Goal: Information Seeking & Learning: Learn about a topic

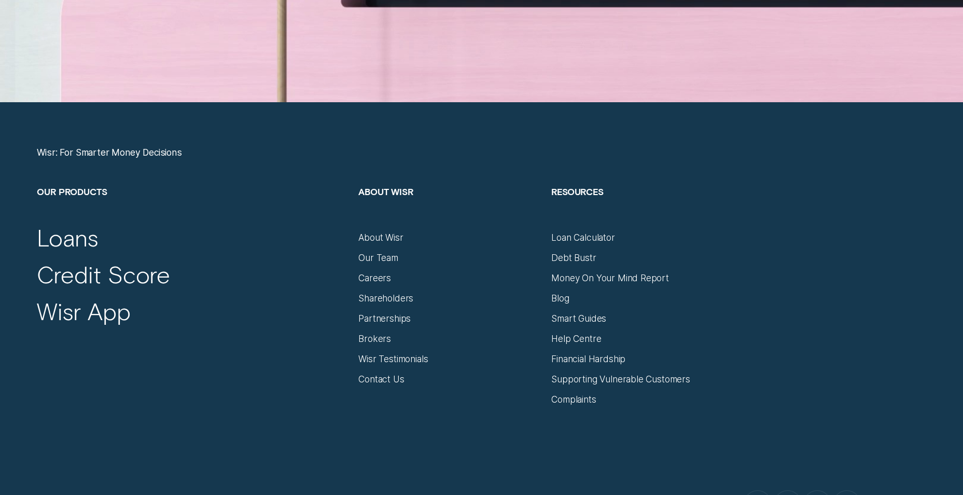
scroll to position [4409, 0]
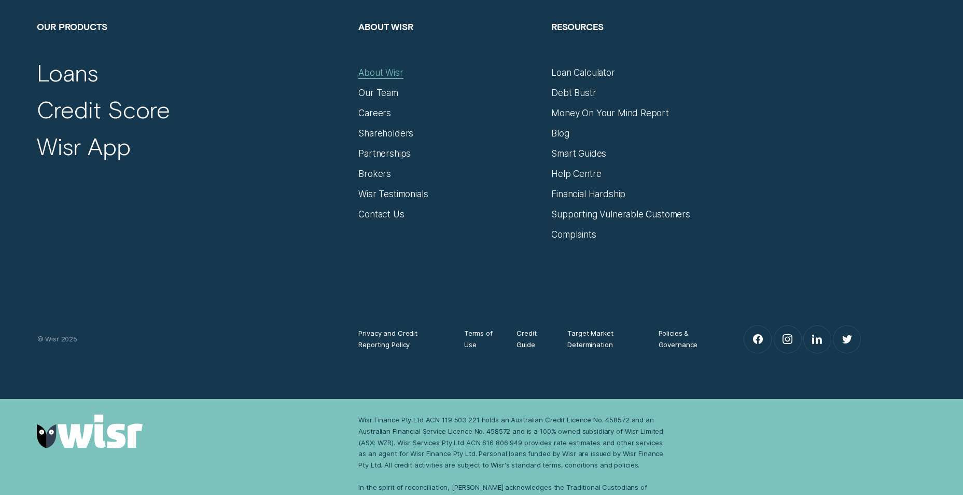
click at [370, 73] on div "About Wisr" at bounding box center [380, 72] width 45 height 11
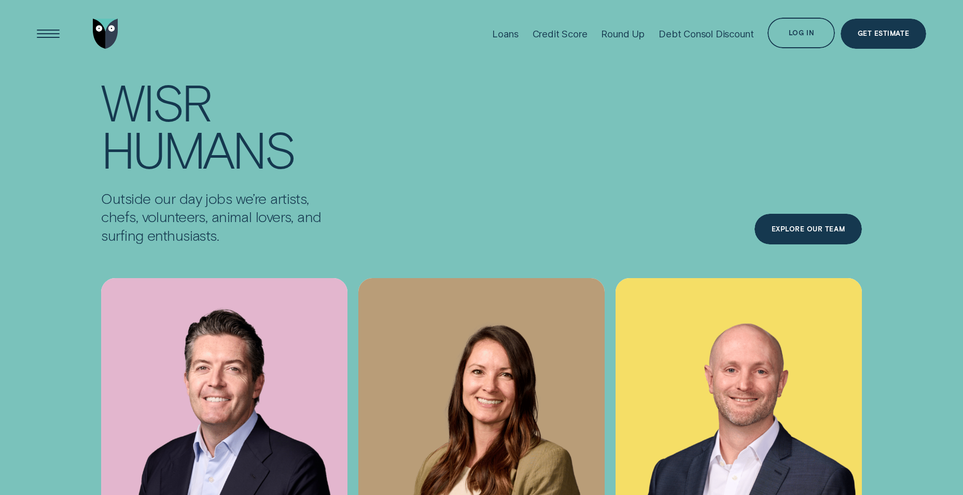
scroll to position [3735, 0]
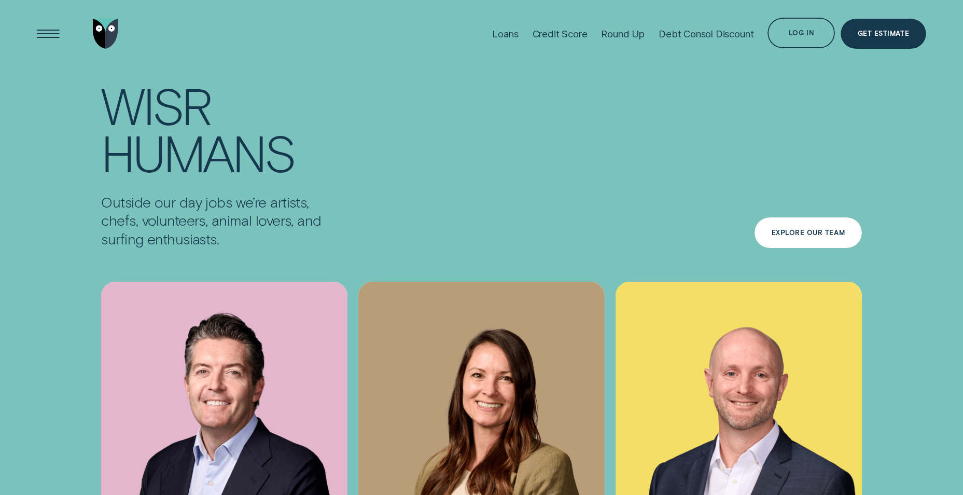
click at [800, 230] on div "Explore Our Team" at bounding box center [808, 233] width 73 height 6
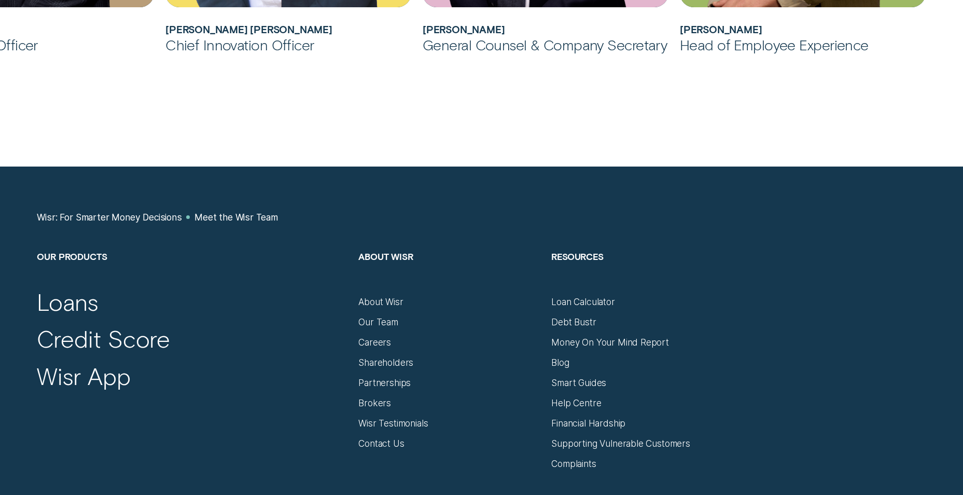
scroll to position [1297, 0]
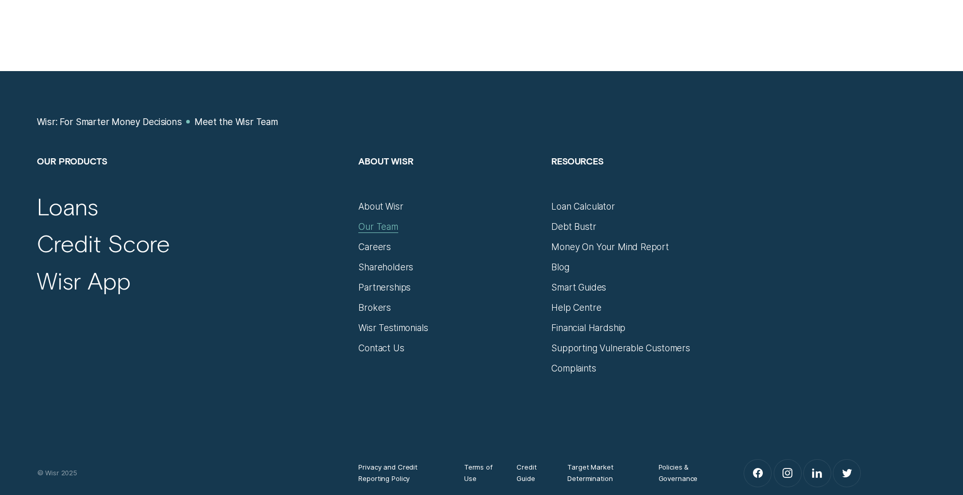
click at [376, 224] on div "Our Team" at bounding box center [378, 226] width 40 height 11
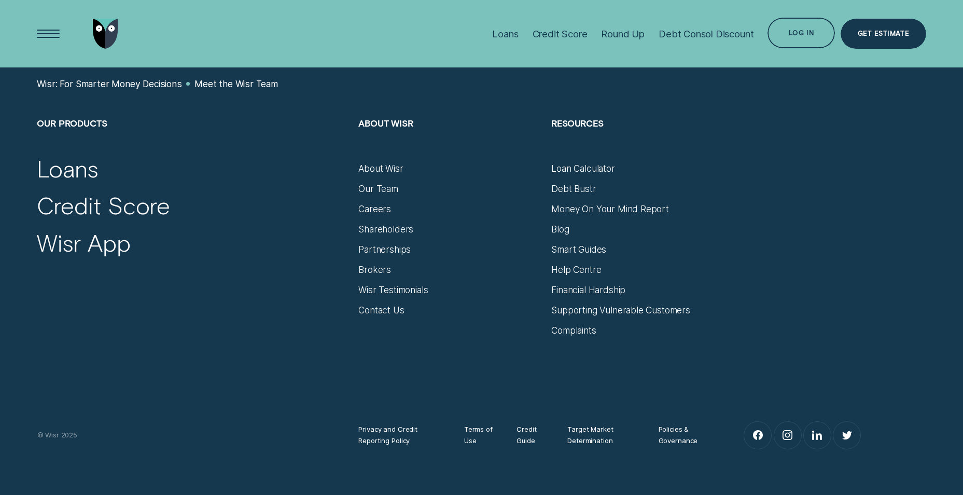
scroll to position [1310, 0]
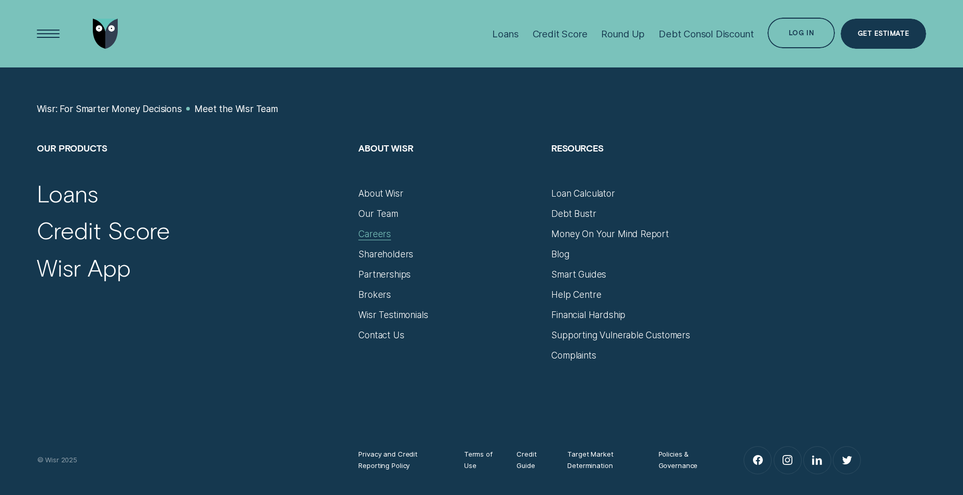
click at [366, 230] on div "Careers" at bounding box center [374, 233] width 33 height 11
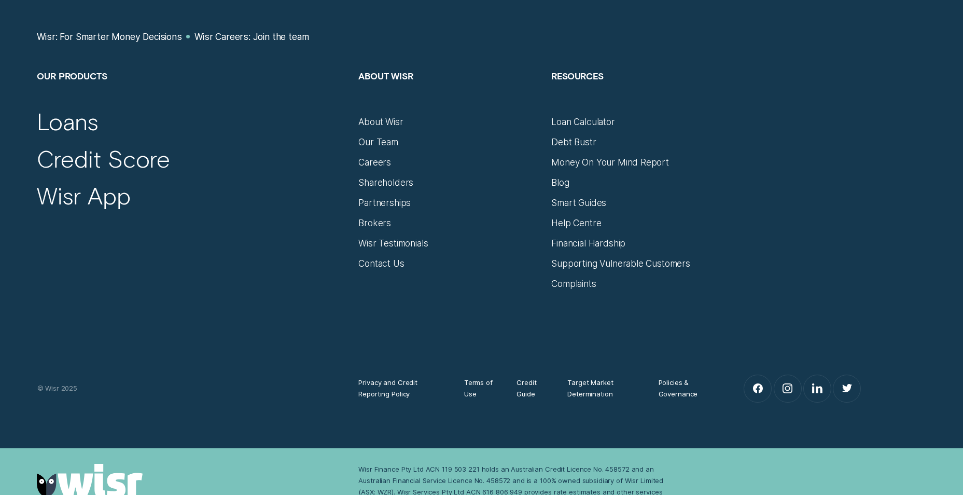
scroll to position [6276, 0]
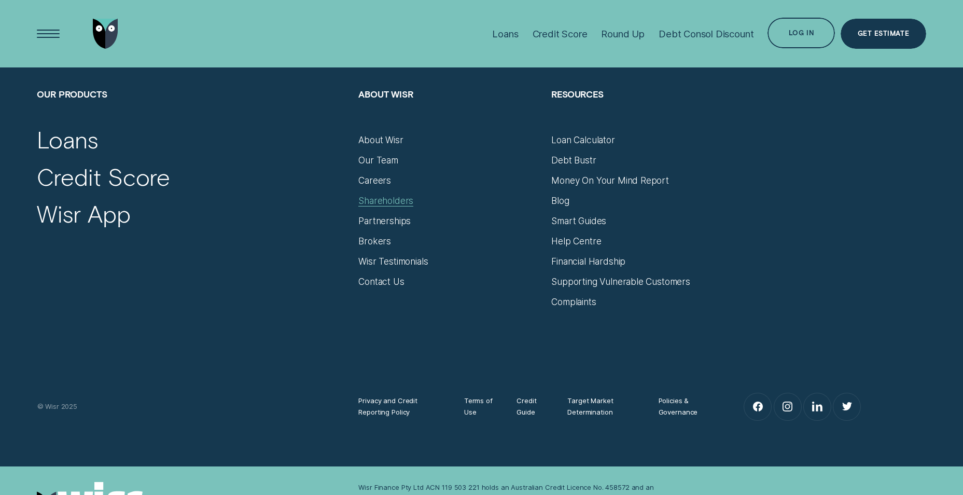
click at [390, 195] on div "Shareholders" at bounding box center [385, 200] width 55 height 11
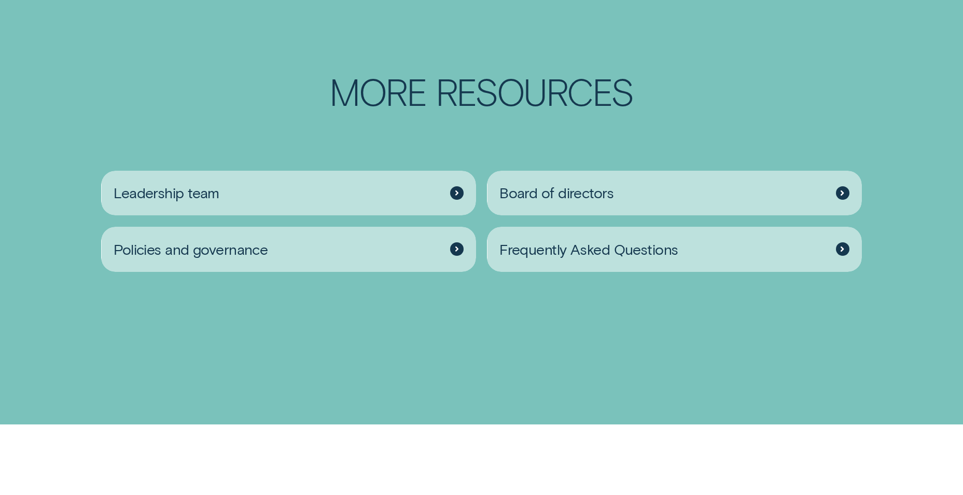
scroll to position [1764, 0]
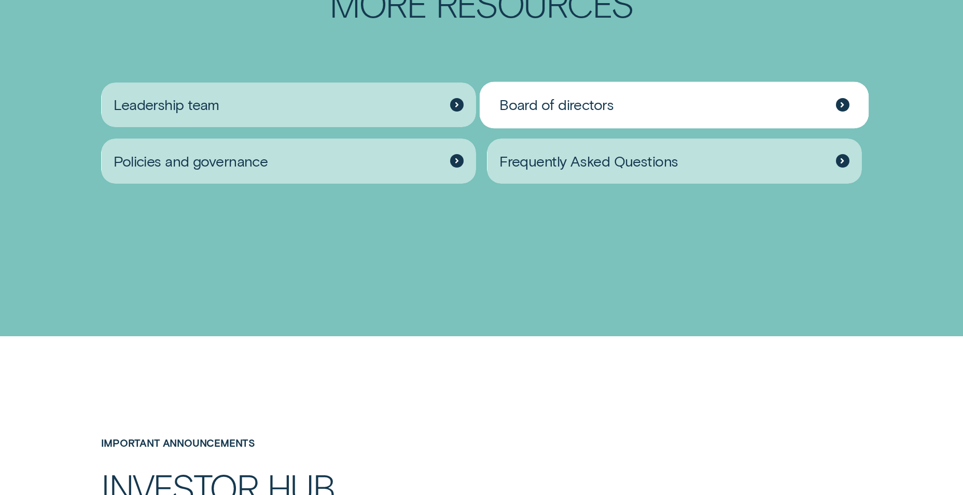
click at [609, 111] on span "Board of directors" at bounding box center [557, 104] width 114 height 18
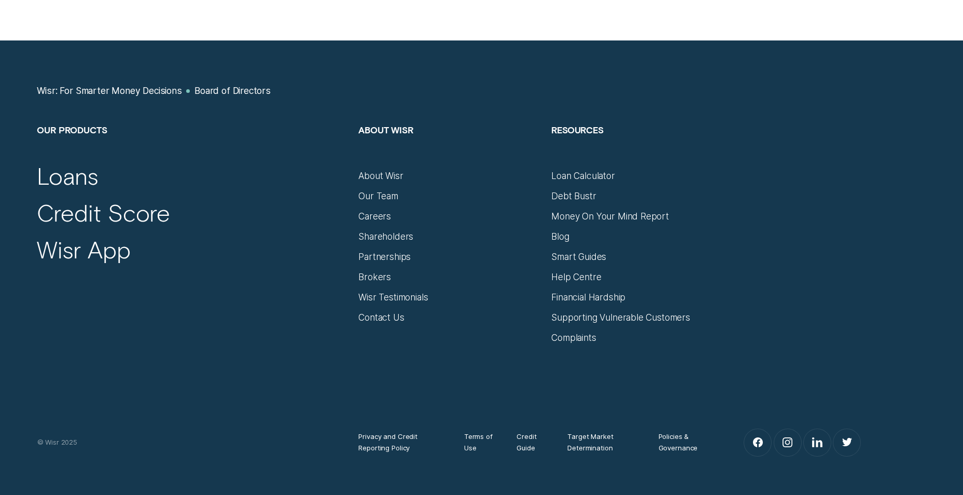
scroll to position [1867, 0]
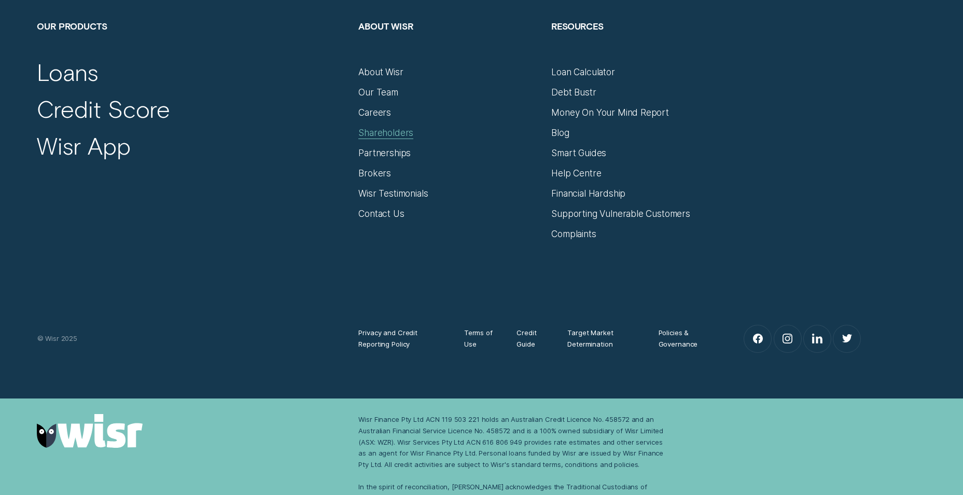
click at [395, 127] on div "Shareholders" at bounding box center [385, 132] width 55 height 11
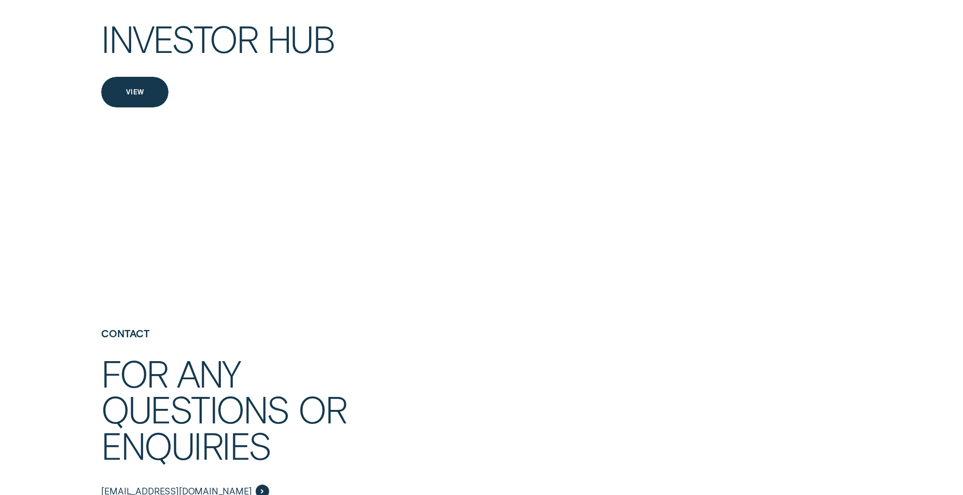
scroll to position [2230, 0]
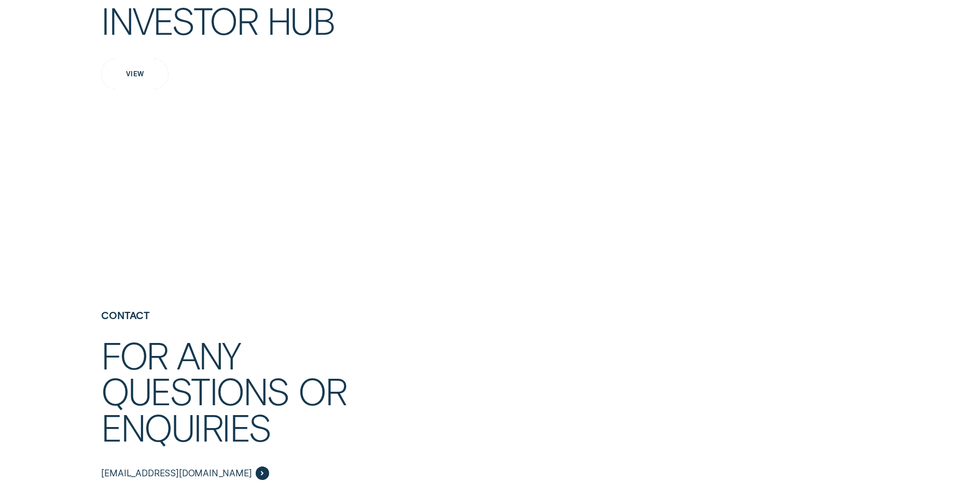
click at [131, 78] on div "View" at bounding box center [134, 74] width 67 height 30
